Goal: Find specific fact: Find specific fact

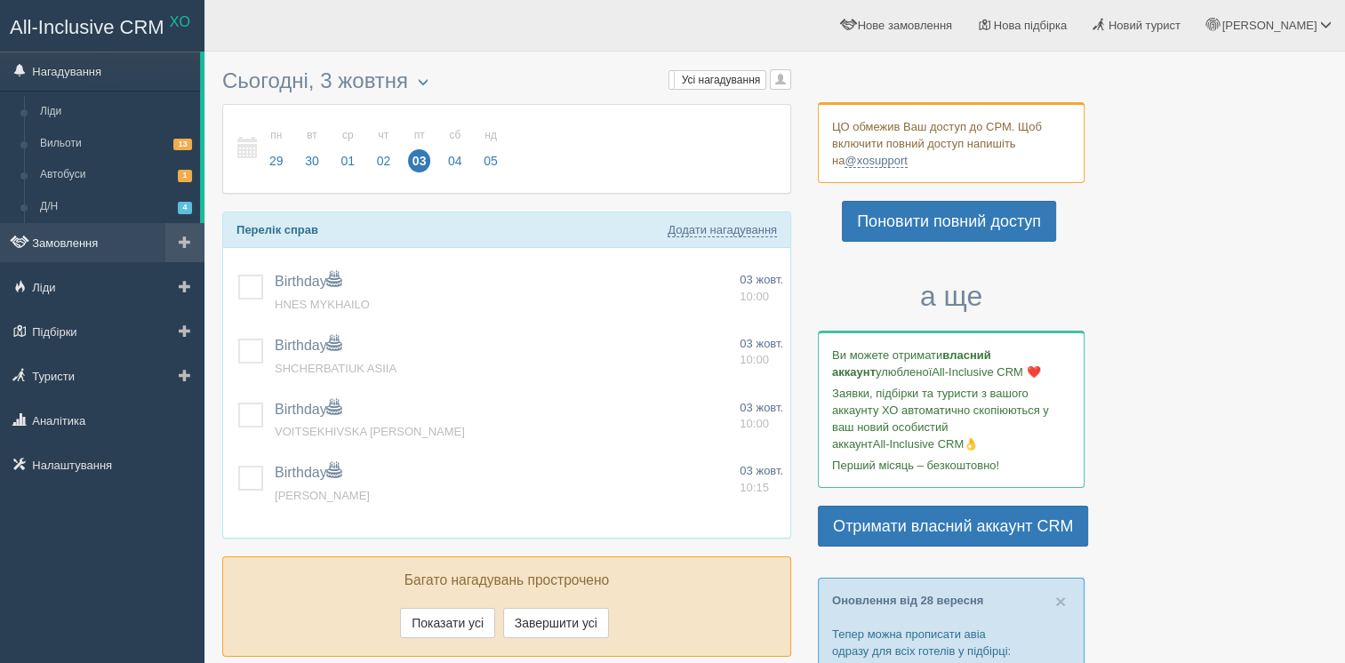
click at [107, 247] on link "Замовлення" at bounding box center [102, 242] width 204 height 39
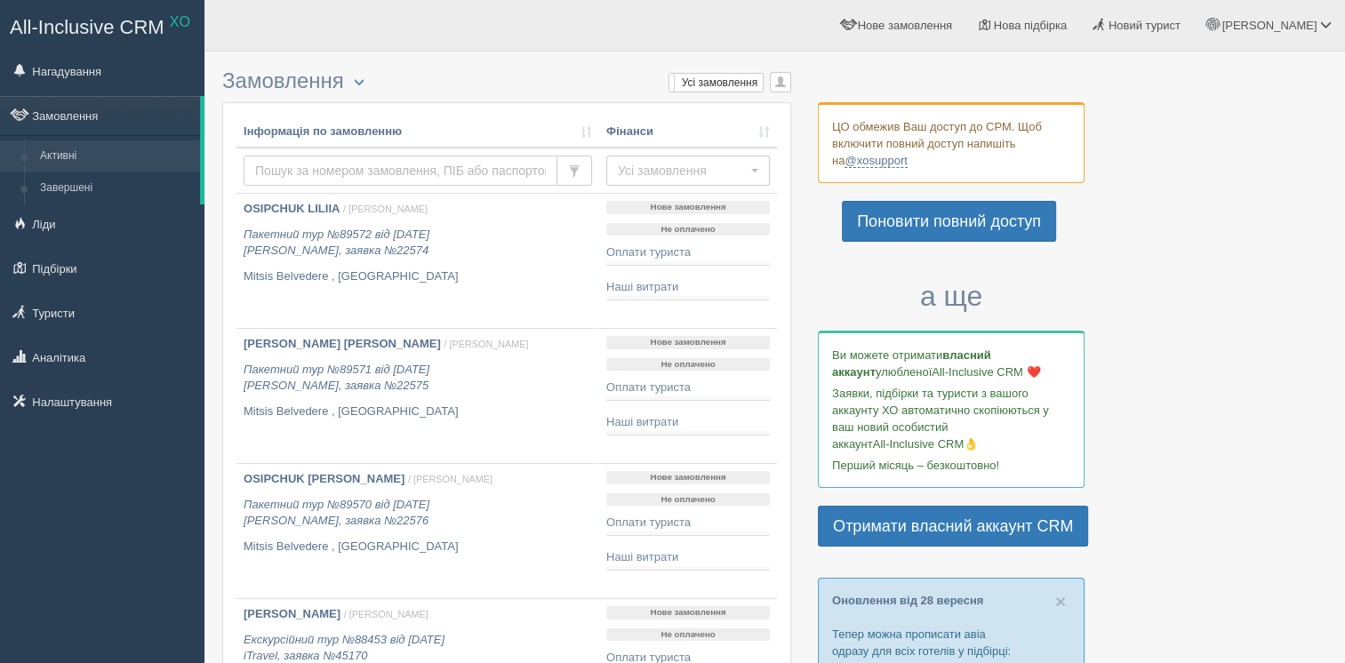
click at [371, 161] on input "text" at bounding box center [401, 171] width 314 height 30
type input "[PERSON_NAME]"
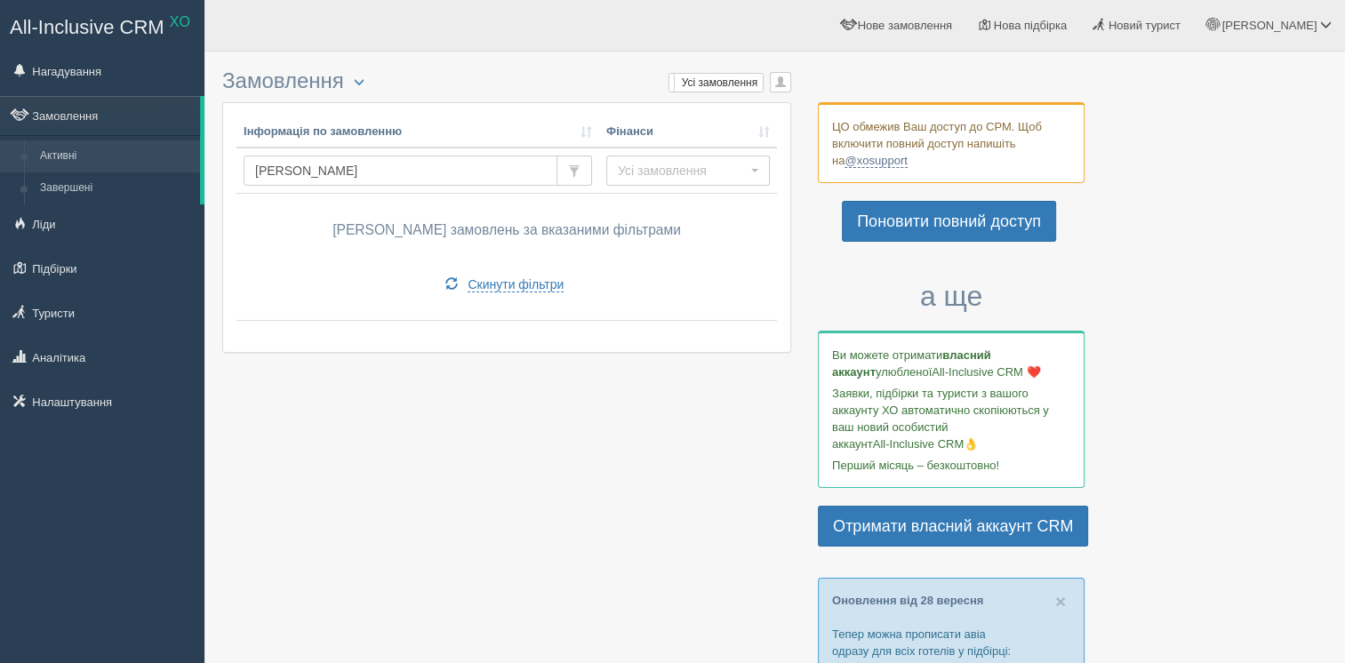
type input "корнеєва"
drag, startPoint x: 0, startPoint y: 0, endPoint x: 247, endPoint y: 170, distance: 299.8
click at [247, 170] on input "корнеєва" at bounding box center [401, 171] width 314 height 30
click at [388, 180] on input "korniei" at bounding box center [401, 171] width 314 height 30
type input "kornieiva"
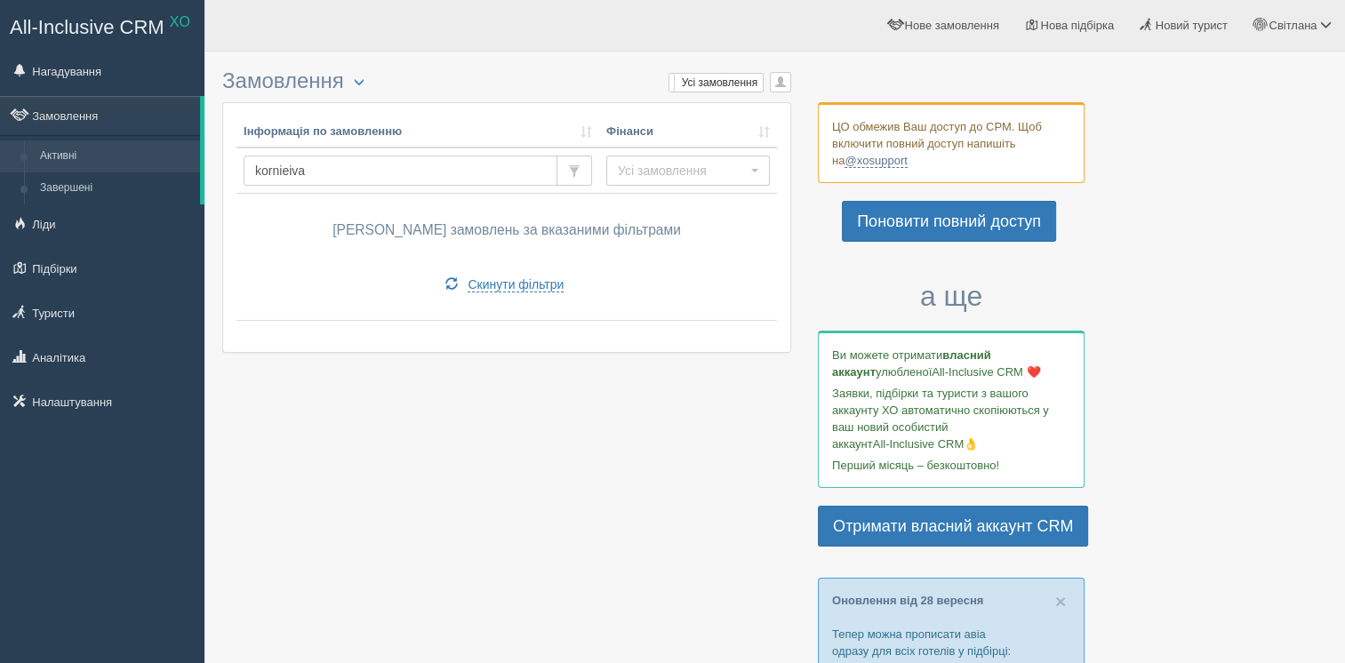
click at [388, 180] on input "kornieiva" at bounding box center [401, 171] width 314 height 30
type input "kornieieva"
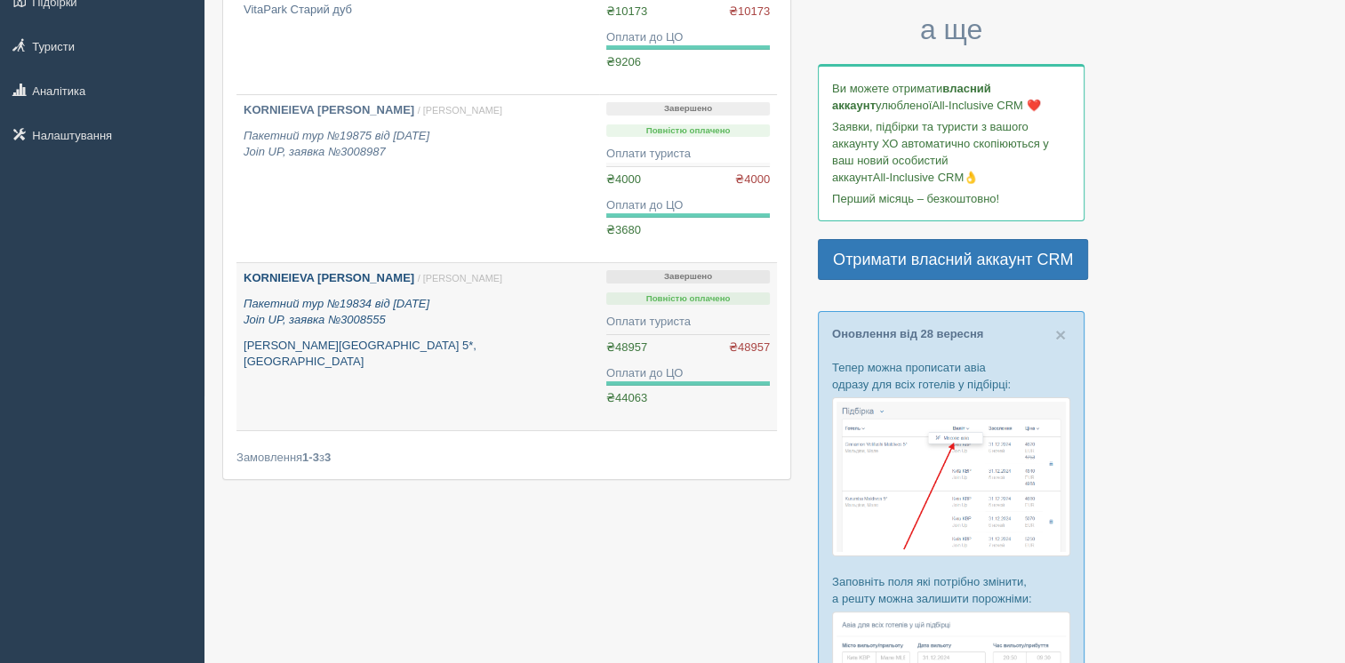
scroll to position [178, 0]
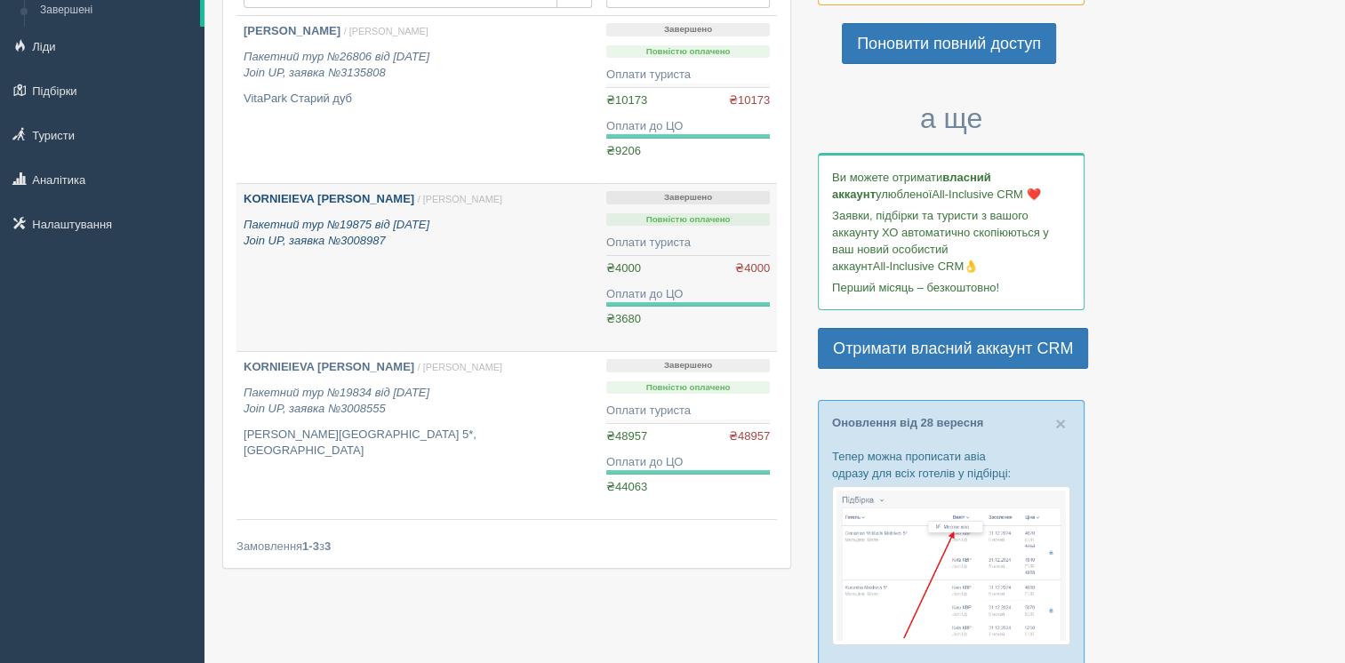
click at [469, 297] on link "KORNIEIEVA [PERSON_NAME] / [PERSON_NAME] Пакетний тур №19875 від [DATE] Join UP…" at bounding box center [417, 267] width 363 height 167
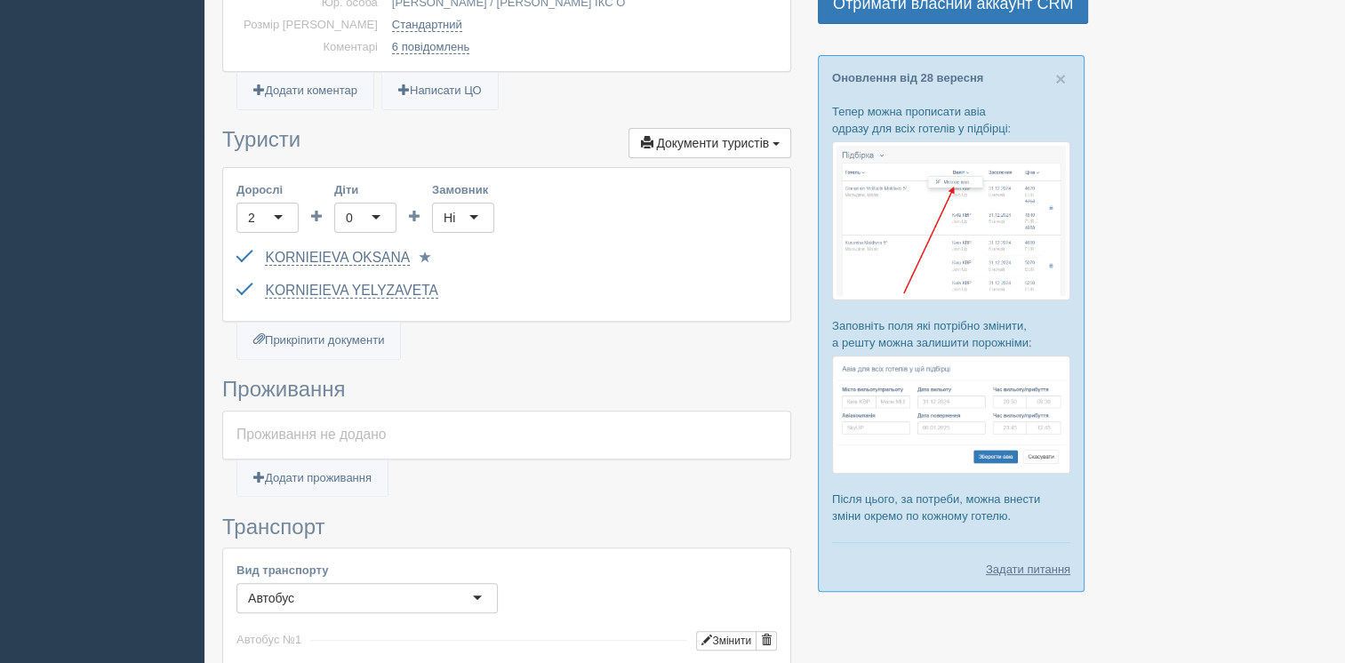
scroll to position [533, 0]
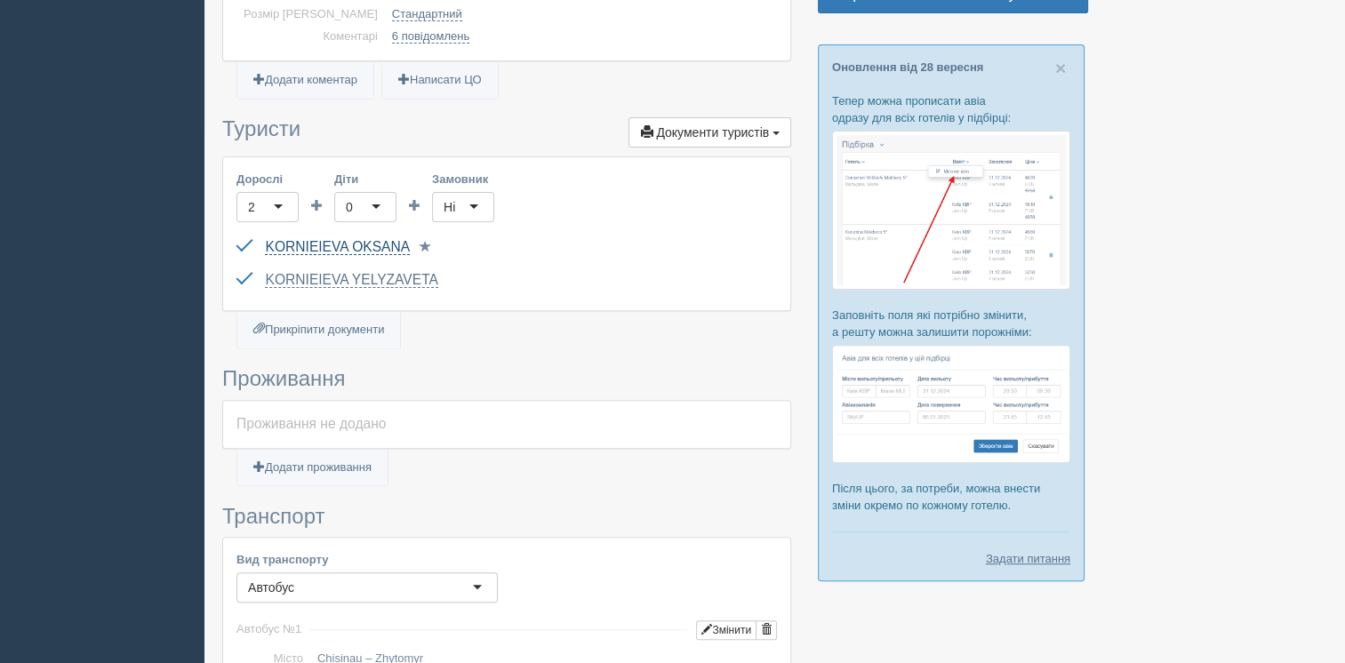
drag, startPoint x: 256, startPoint y: 242, endPoint x: 329, endPoint y: 250, distance: 73.3
click at [329, 250] on div "KORNIEIEVA OKSANA FP563395 до 03.07.2028 Паспорт 2 Обрати іншого..." at bounding box center [506, 247] width 540 height 33
click at [334, 247] on link "KORNIEIEVA OKSANA" at bounding box center [337, 247] width 145 height 16
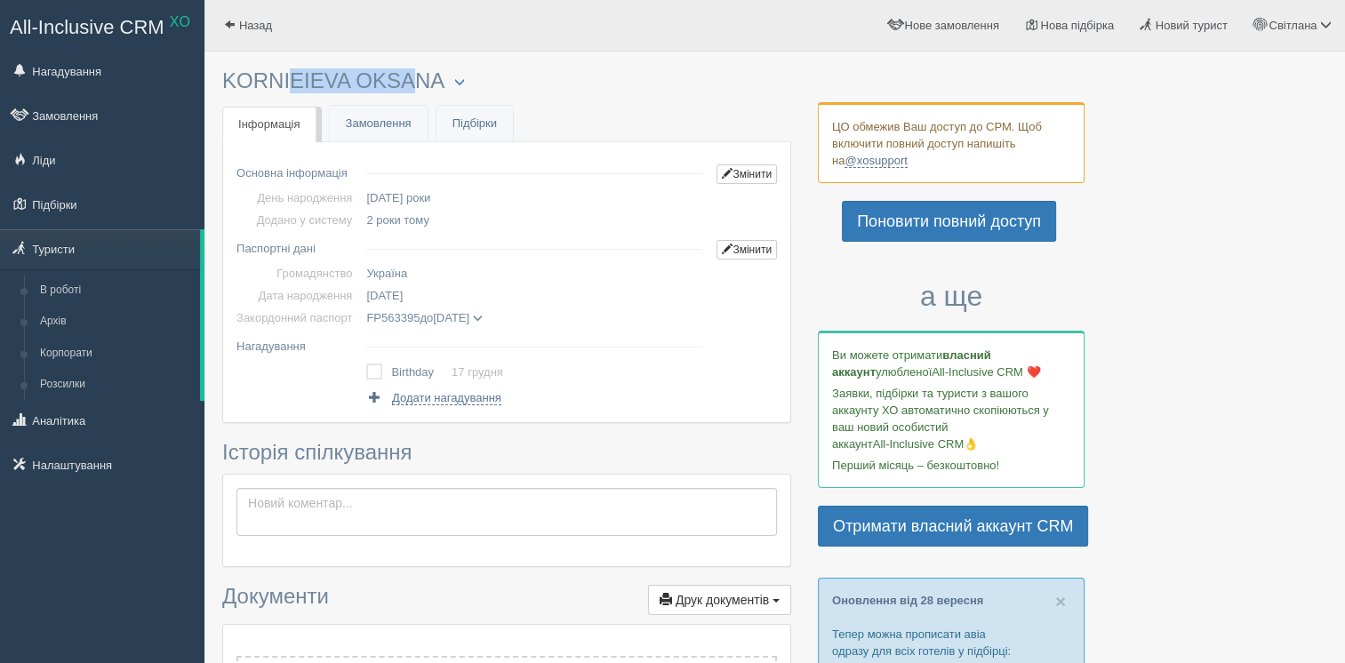
drag, startPoint x: 314, startPoint y: 79, endPoint x: 224, endPoint y: 73, distance: 90.0
click at [224, 73] on h3 "KORNIEIEVA [PERSON_NAME] Менеджер: [PERSON_NAME] Відправити до архіву Взяти в р…" at bounding box center [506, 81] width 569 height 24
copy h3 "KORNIEIEVA"
click at [380, 64] on div "× Туриста відправлено до архіву × Туриста взято у роботу [PERSON_NAME] Менеджер…" at bounding box center [506, 618] width 569 height 1116
drag, startPoint x: 220, startPoint y: 80, endPoint x: 380, endPoint y: 93, distance: 159.7
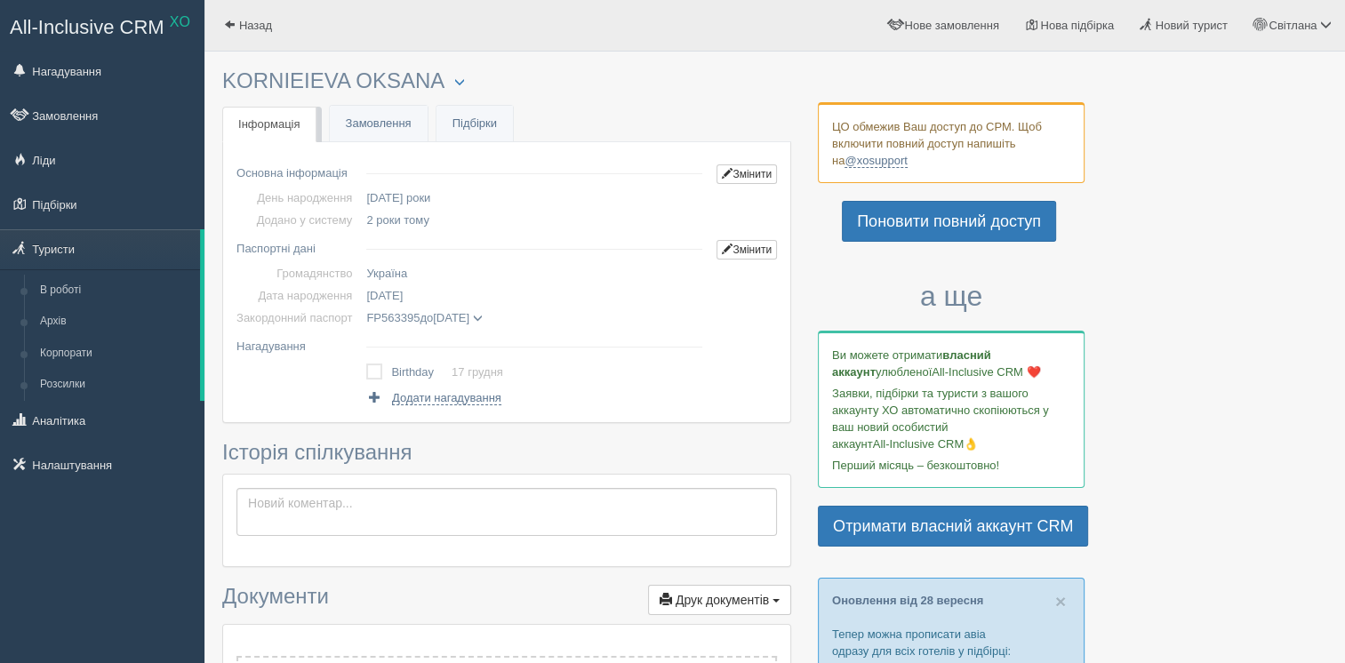
click at [380, 93] on div "× Туриста відправлено до архіву × Туриста взято у роботу [PERSON_NAME] Менеджер…" at bounding box center [774, 627] width 1140 height 1255
drag, startPoint x: 380, startPoint y: 93, endPoint x: 466, endPoint y: 50, distance: 96.6
click at [468, 50] on div "Назад [PERSON_NAME] Мій профіль Моя аналітика" at bounding box center [774, 26] width 1140 height 52
drag, startPoint x: 432, startPoint y: 80, endPoint x: 224, endPoint y: 74, distance: 208.1
click at [224, 74] on h3 "KORNIEIEVA [PERSON_NAME] Менеджер: [PERSON_NAME] Відправити до архіву Взяти в р…" at bounding box center [506, 81] width 569 height 24
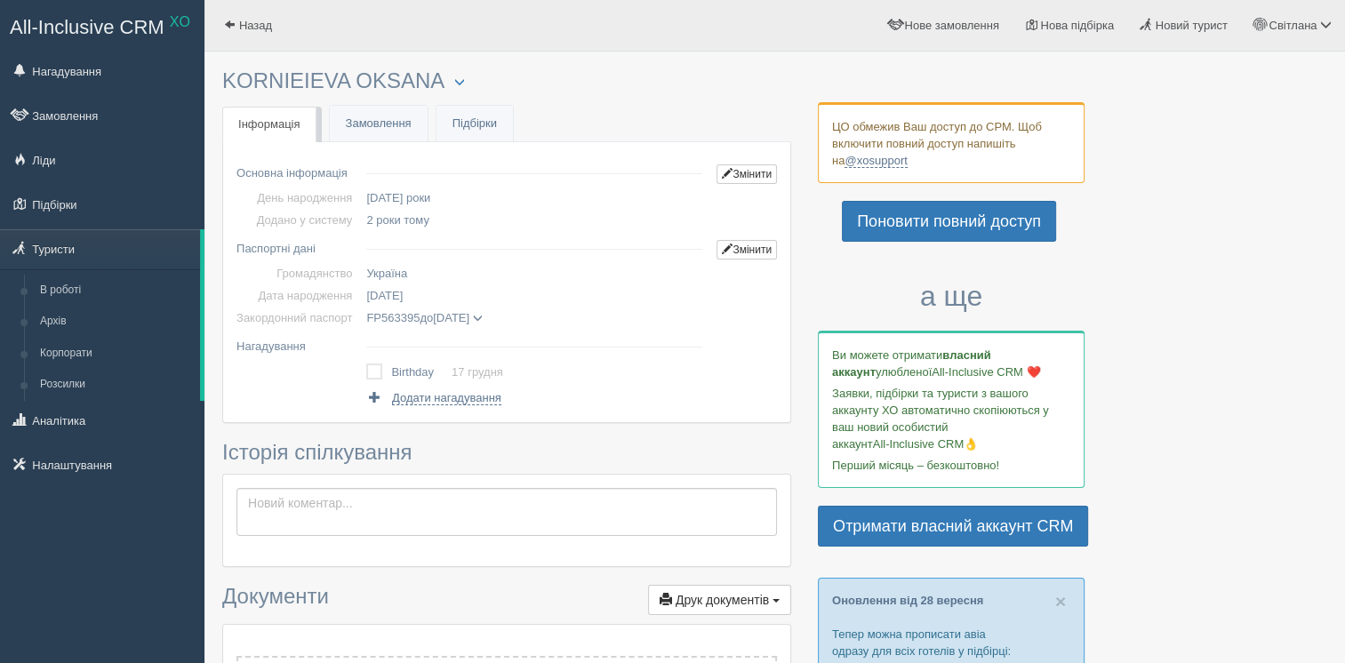
copy h3 "KORNIEIEVA OKSANA"
click at [321, 69] on h3 "KORNIEIEVA [PERSON_NAME] Менеджер: [PERSON_NAME] Відправити до архіву Взяти в р…" at bounding box center [506, 81] width 569 height 24
drag, startPoint x: 340, startPoint y: 86, endPoint x: 226, endPoint y: 72, distance: 114.7
click at [226, 72] on h3 "KORNIEIEVA [PERSON_NAME] Менеджер: [PERSON_NAME] Відправити до архіву Взяти в р…" at bounding box center [506, 81] width 569 height 24
copy h3 "KORNIEIEVA"
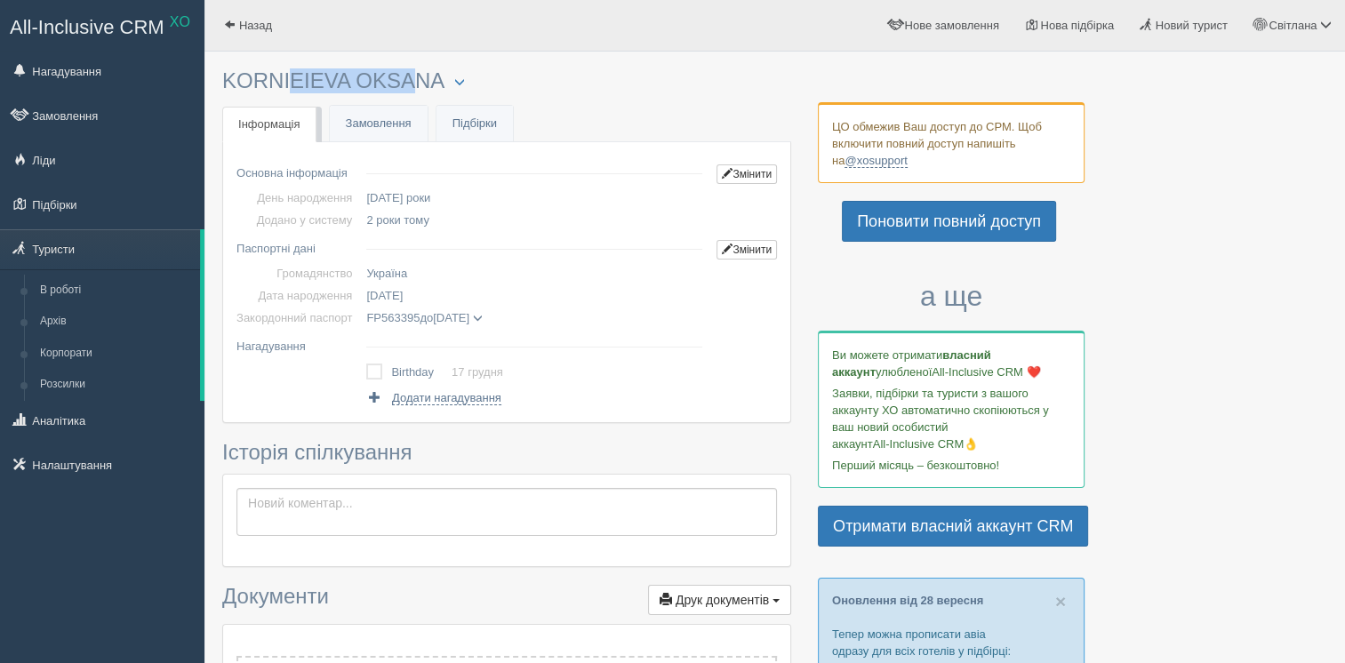
drag, startPoint x: 428, startPoint y: 83, endPoint x: 352, endPoint y: 75, distance: 76.0
click at [352, 75] on h3 "KORNIEIEVA [PERSON_NAME] Менеджер: [PERSON_NAME] Відправити до архіву Взяти в р…" at bounding box center [506, 81] width 569 height 24
copy h3 "[PERSON_NAME]"
drag, startPoint x: 427, startPoint y: 298, endPoint x: 366, endPoint y: 300, distance: 60.5
click at [366, 300] on td "[DATE]" at bounding box center [534, 295] width 350 height 22
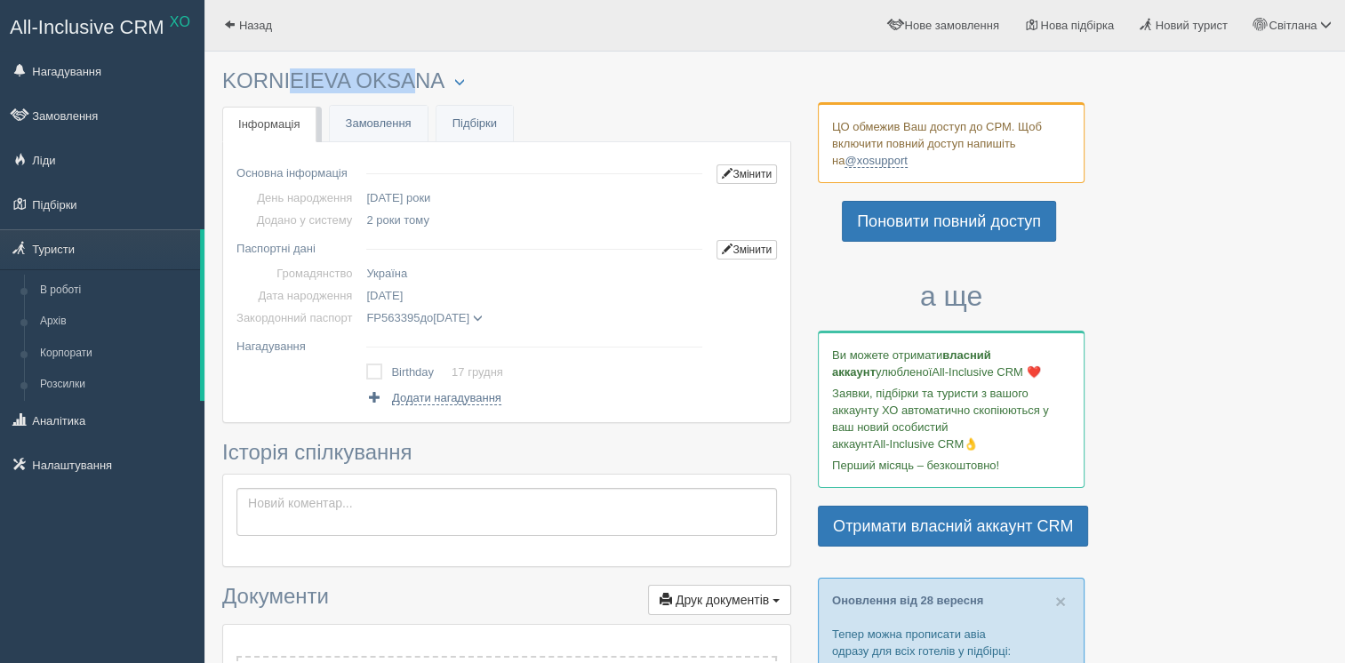
copy span "[DATE]"
drag, startPoint x: 420, startPoint y: 314, endPoint x: 406, endPoint y: 316, distance: 14.5
click at [406, 316] on span "FP563395 до [DATE]" at bounding box center [424, 317] width 116 height 13
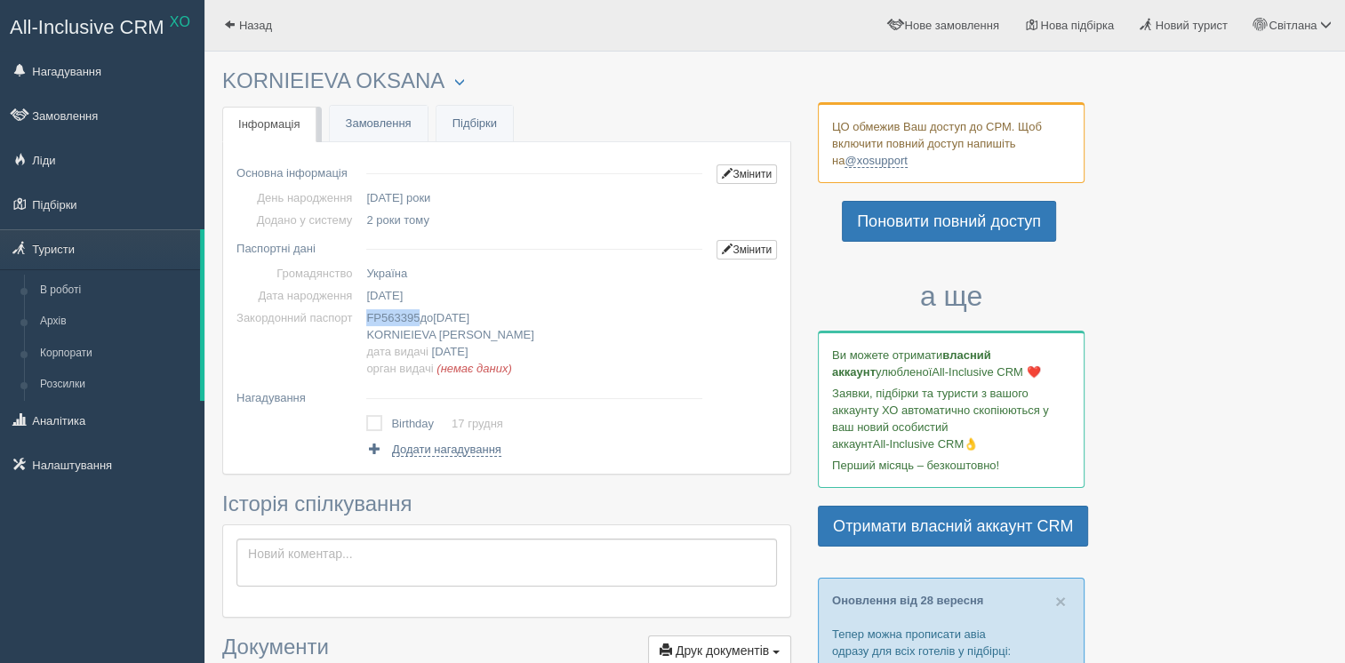
drag, startPoint x: 406, startPoint y: 316, endPoint x: 391, endPoint y: 311, distance: 16.0
click at [391, 311] on span "FP563395" at bounding box center [392, 317] width 53 height 13
copy span "FP563395"
click at [445, 319] on span "[DATE]" at bounding box center [451, 317] width 36 height 13
copy span "[DATE]"
